Goal: Transaction & Acquisition: Purchase product/service

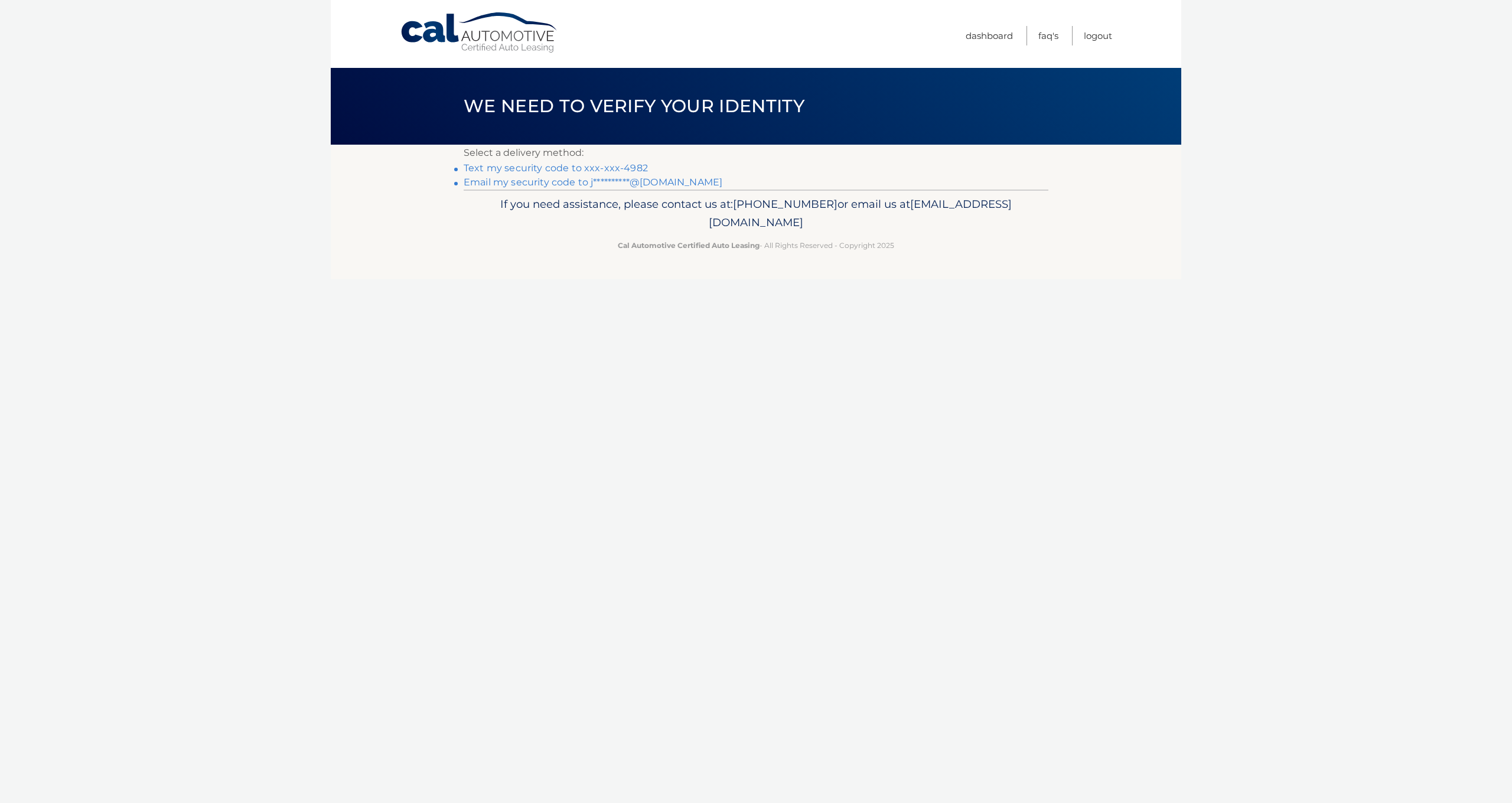
click at [525, 170] on link "Text my security code to xxx-xxx-4982" at bounding box center [555, 168] width 184 height 11
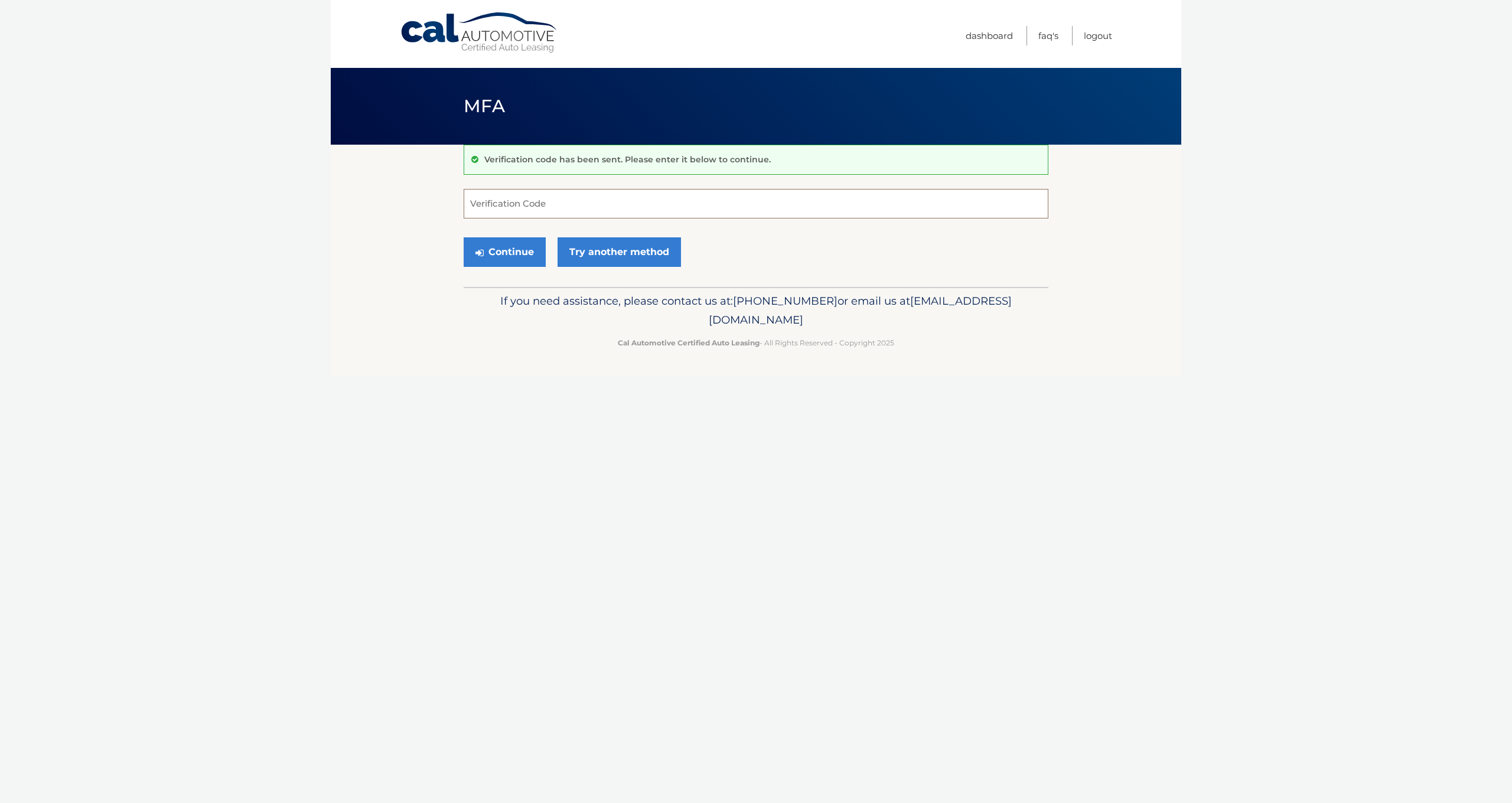
click at [517, 202] on input "Verification Code" at bounding box center [756, 204] width 584 height 29
type input "259570"
click at [513, 259] on button "Continue" at bounding box center [504, 252] width 82 height 29
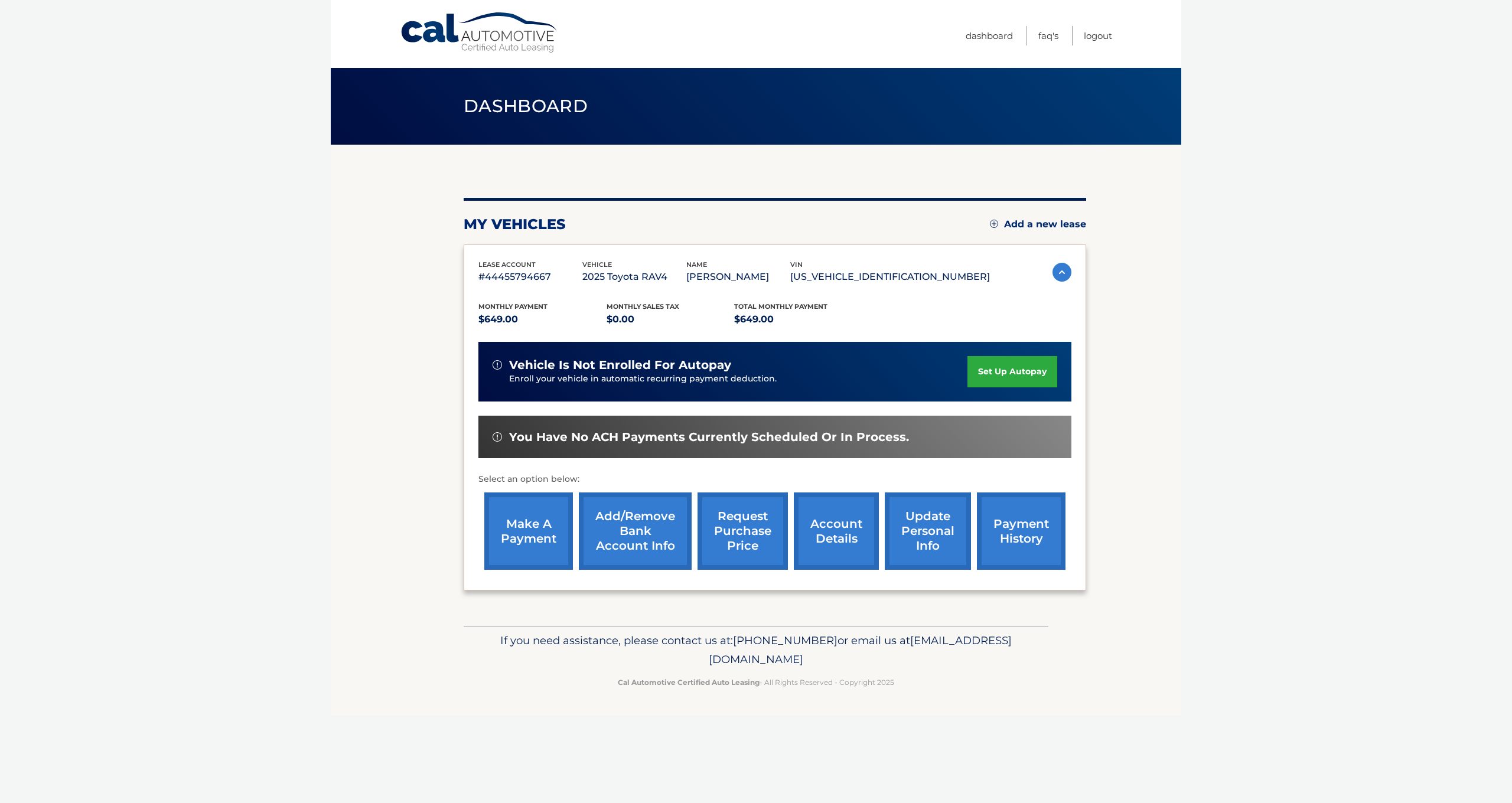
click at [536, 519] on link "make a payment" at bounding box center [528, 531] width 88 height 77
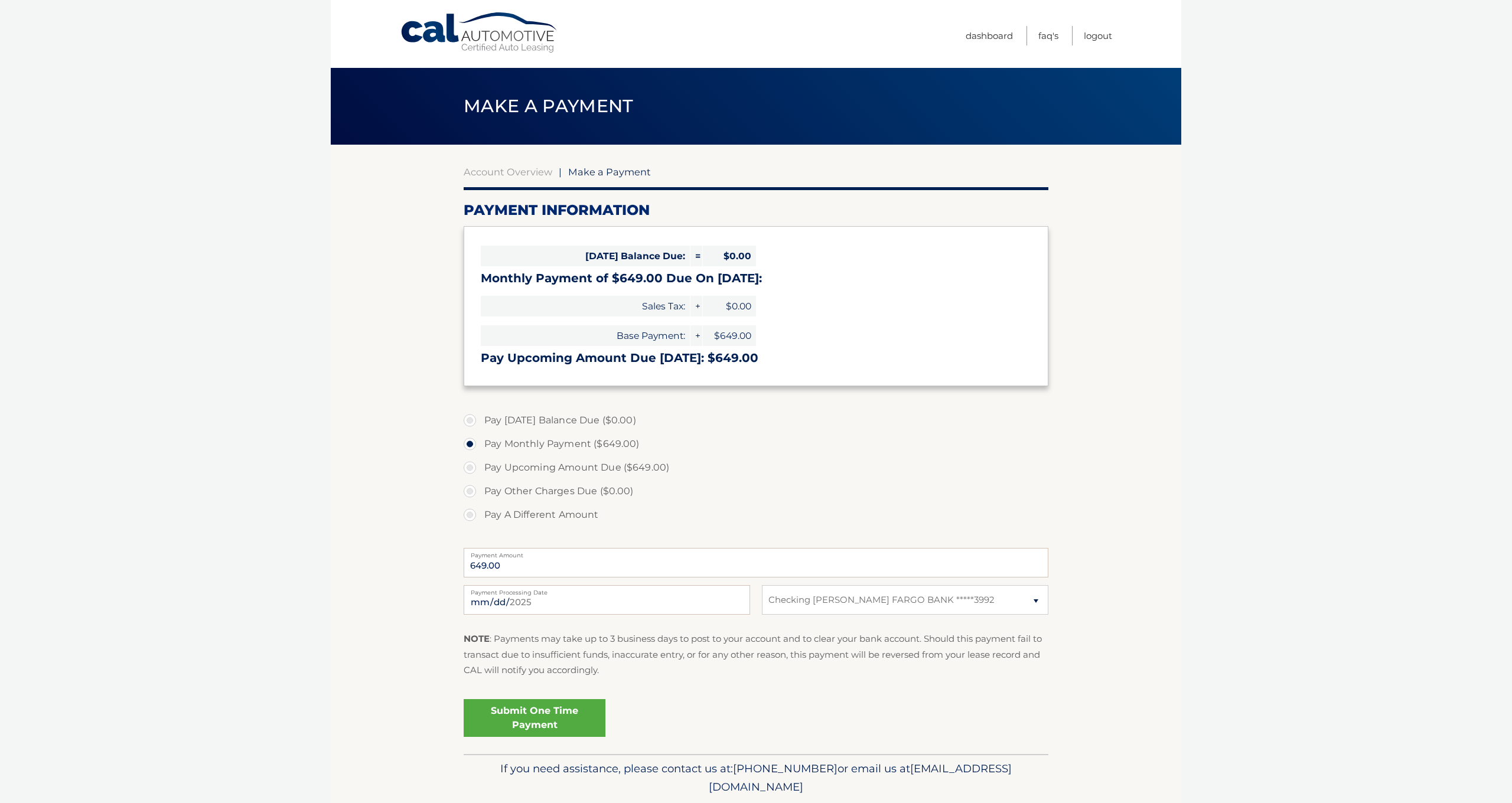
select select "MTYwNWI4ODctNzAwNC00MDJhLTlkMWEtMjNmMWRkNTBlYzJm"
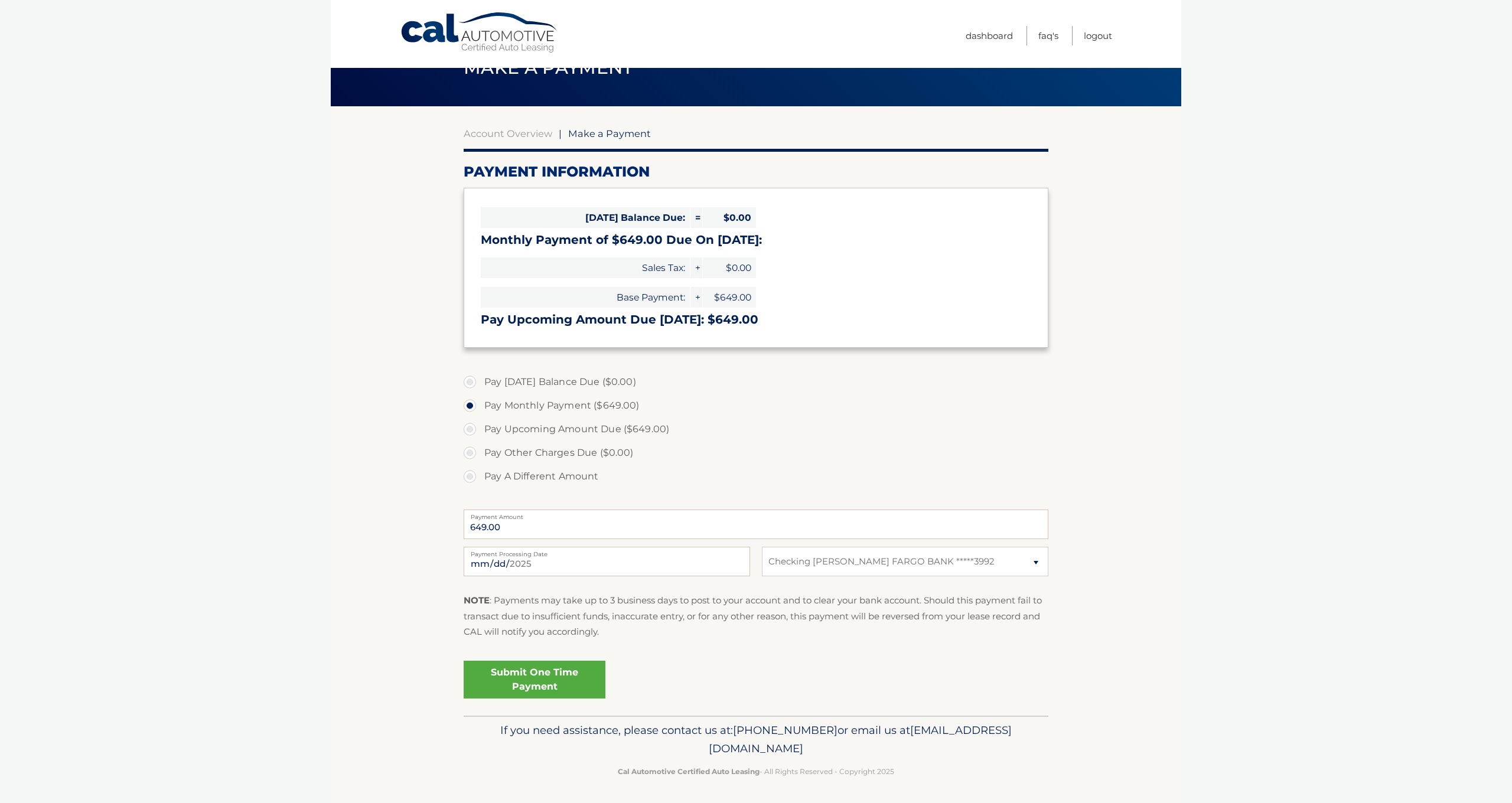
scroll to position [38, 0]
click at [529, 680] on link "Submit One Time Payment" at bounding box center [534, 681] width 142 height 38
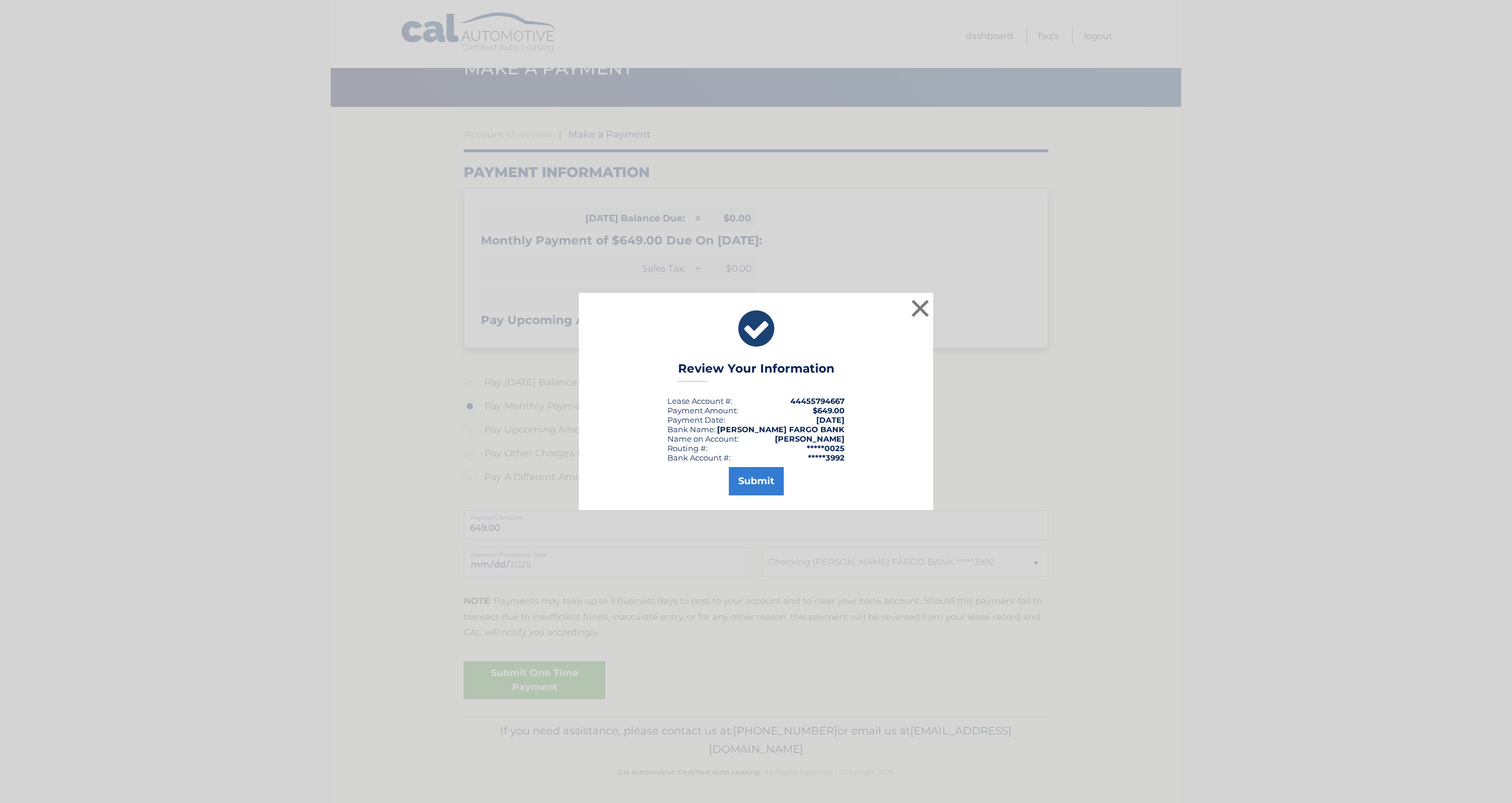
drag, startPoint x: 756, startPoint y: 477, endPoint x: 756, endPoint y: 483, distance: 6.0
click at [756, 477] on button "Submit" at bounding box center [756, 481] width 55 height 28
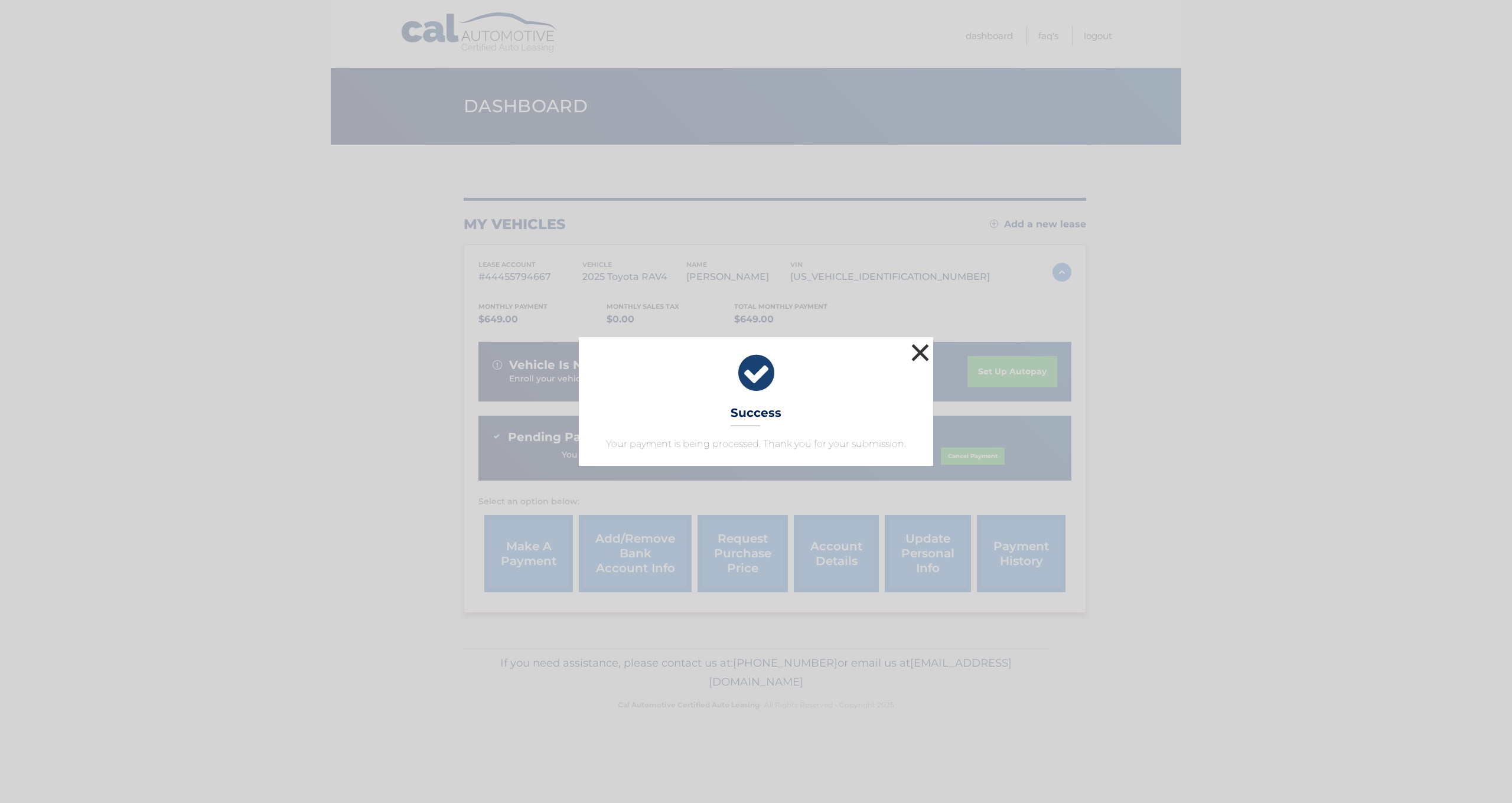
click at [920, 351] on button "×" at bounding box center [920, 352] width 24 height 24
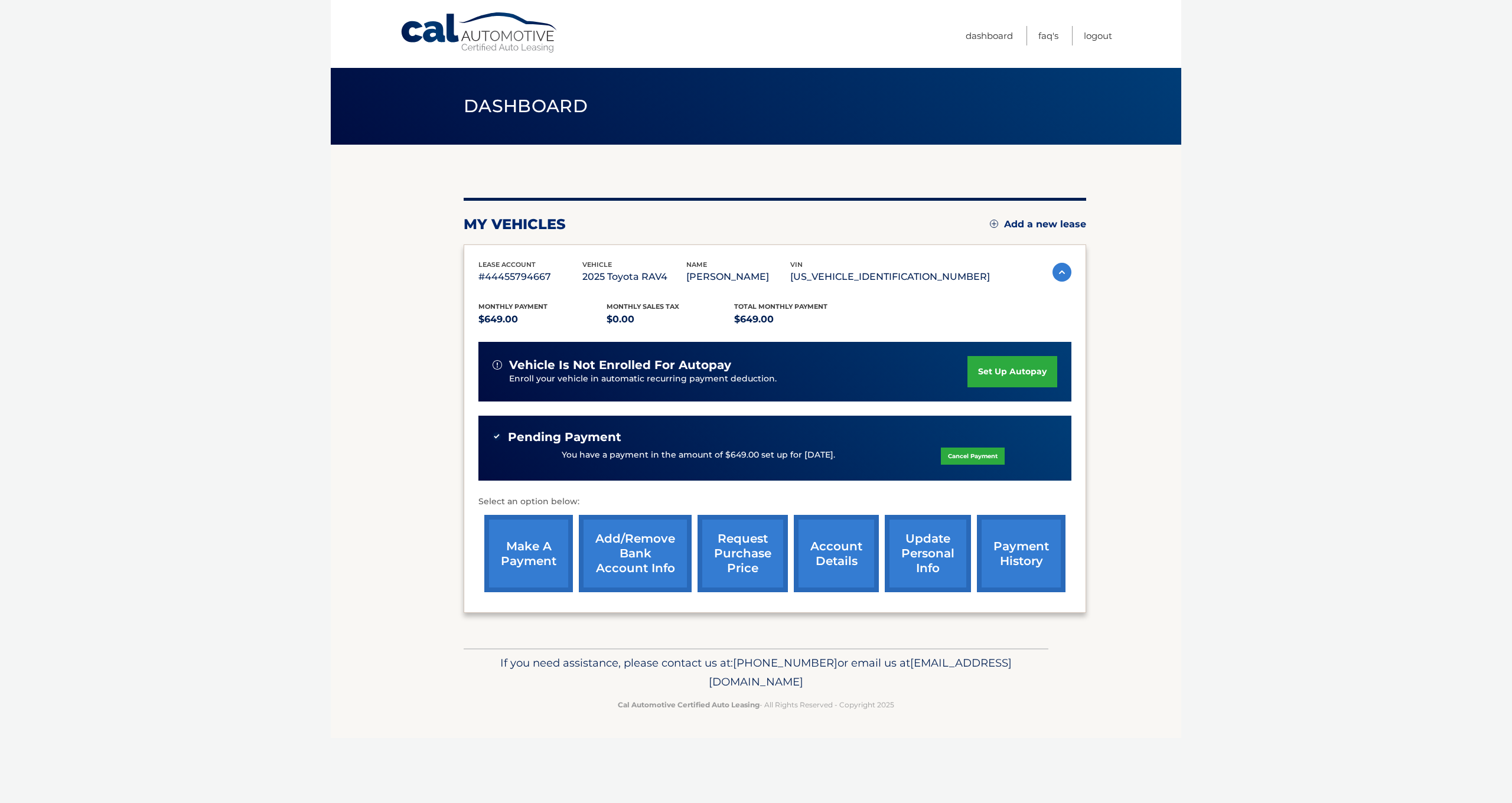
drag, startPoint x: 1070, startPoint y: 557, endPoint x: 1044, endPoint y: 556, distance: 26.0
click at [1070, 557] on div "lease account #44455794667 vehicle 2025 Toyota RAV4 name JOSEPH IULIANI vin 2T3…" at bounding box center [775, 430] width 623 height 370
click at [1035, 556] on link "payment history" at bounding box center [1020, 554] width 88 height 77
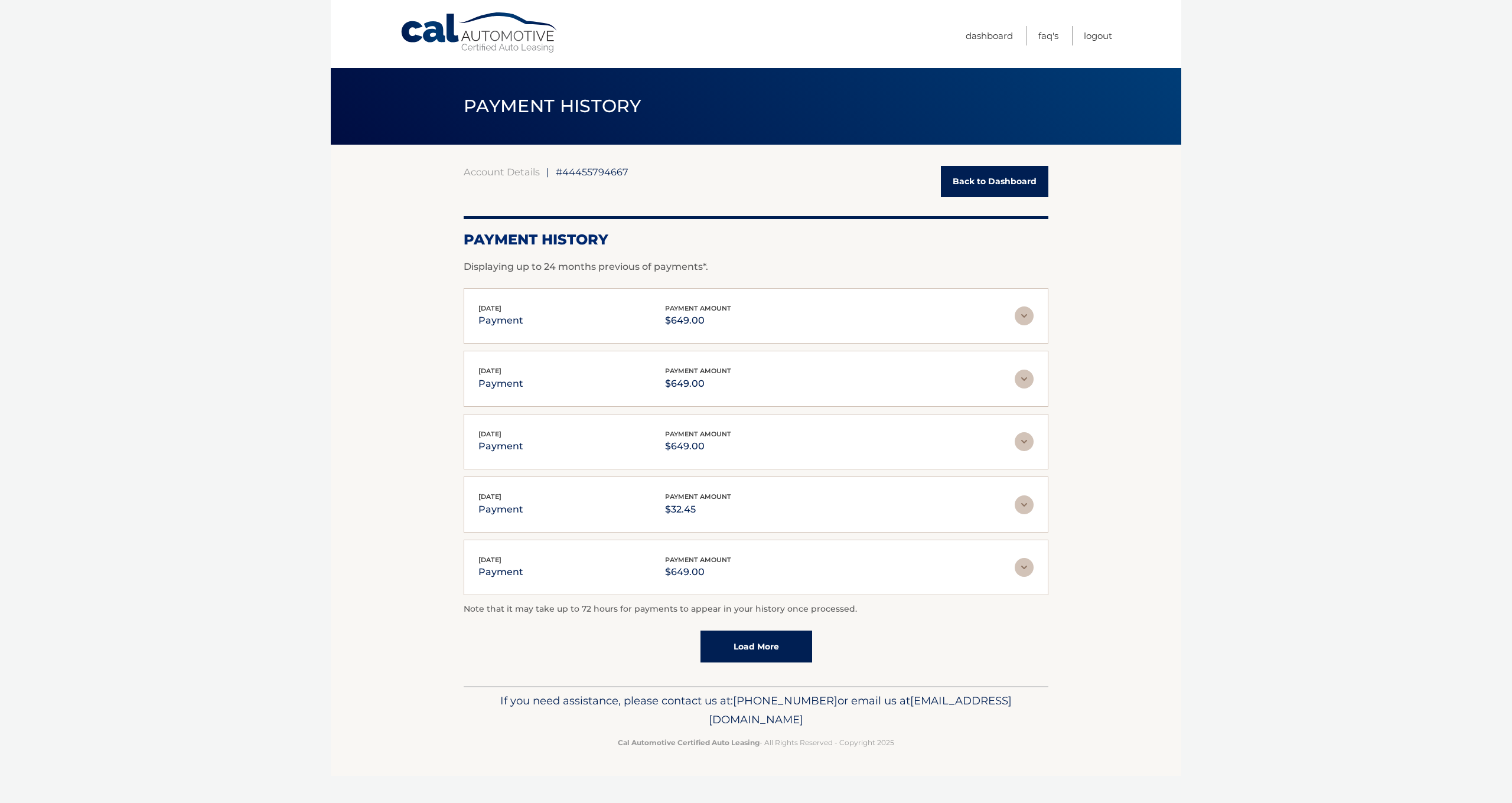
click at [963, 191] on link "Back to Dashboard" at bounding box center [995, 181] width 107 height 31
